Goal: Navigation & Orientation: Find specific page/section

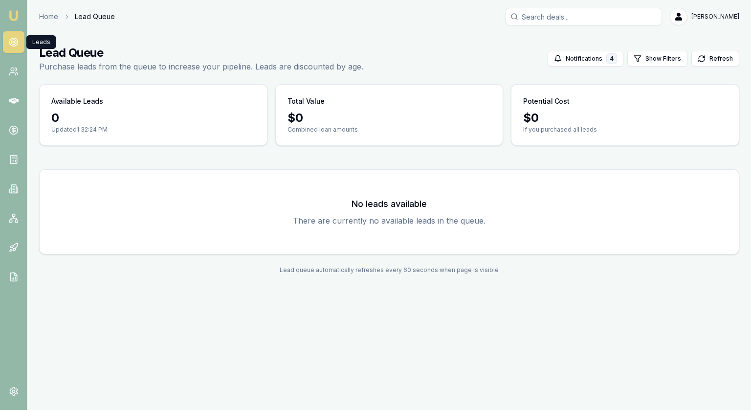
click at [18, 39] on icon at bounding box center [14, 42] width 10 height 10
click at [12, 62] on link at bounding box center [14, 72] width 22 height 22
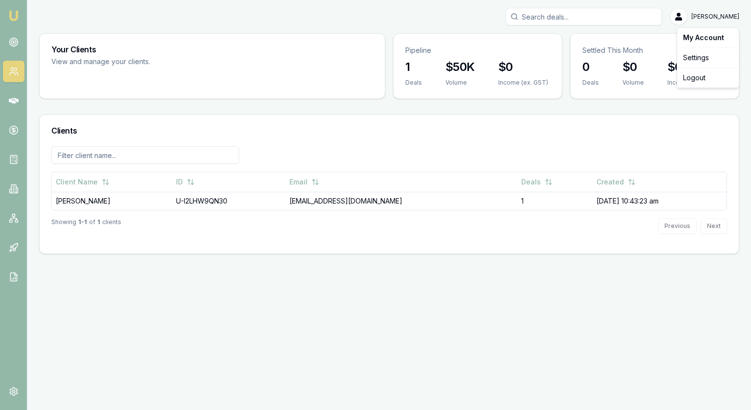
click at [713, 12] on html "Emu Broker Jonathan Myers Toggle Menu Your Clients View and manage your clients…" at bounding box center [375, 205] width 751 height 410
click at [464, 111] on html "Emu Broker Jonathan Myers Toggle Menu Your Clients View and manage your clients…" at bounding box center [375, 205] width 751 height 410
click at [10, 40] on circle at bounding box center [13, 42] width 8 height 8
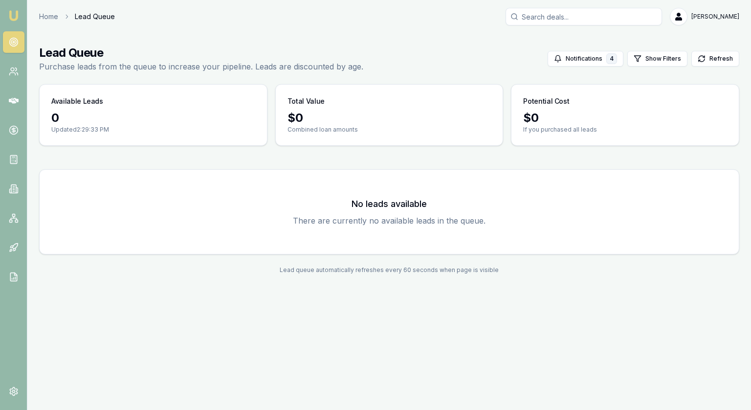
click at [14, 40] on circle at bounding box center [13, 42] width 5 height 5
click at [330, 33] on div "Home Lead Queue Jonathan Myers Toggle Menu Lead Queue Purchase leads from the q…" at bounding box center [389, 147] width 724 height 278
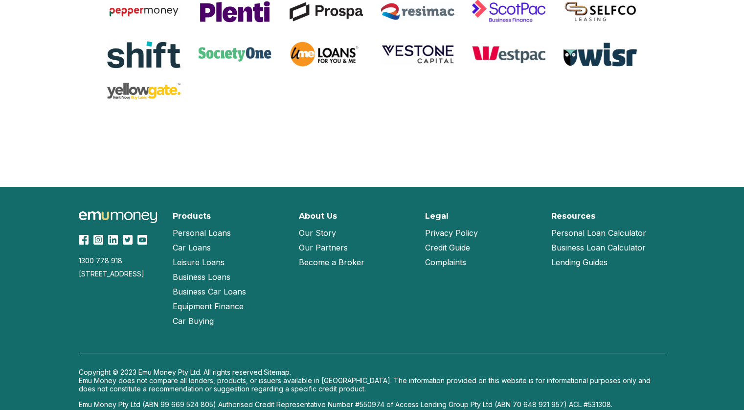
scroll to position [2099, 0]
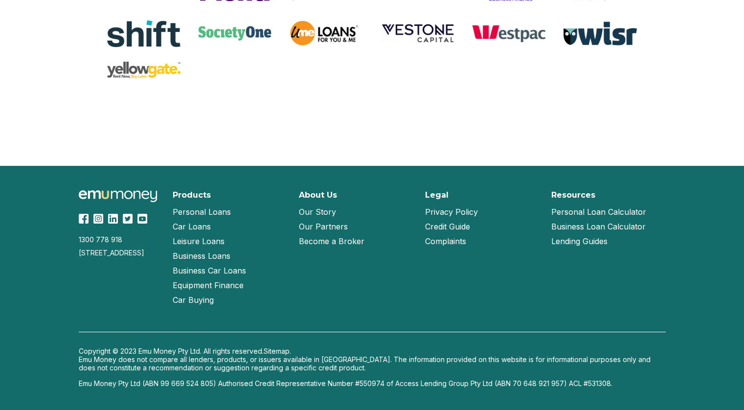
click at [324, 210] on link "Our Story" at bounding box center [317, 211] width 37 height 15
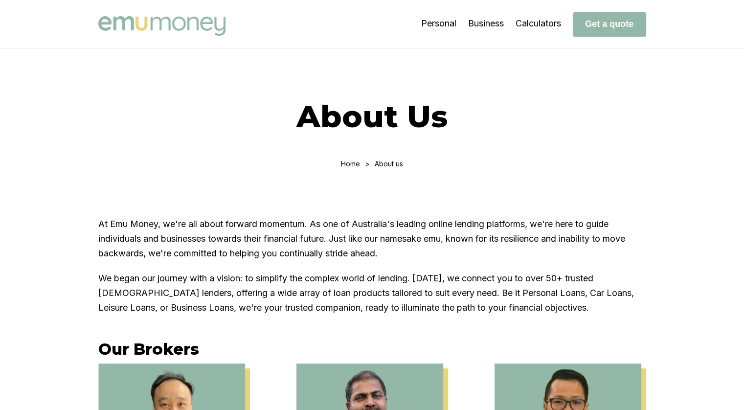
click at [177, 33] on img at bounding box center [161, 26] width 127 height 20
